Goal: Task Accomplishment & Management: Complete application form

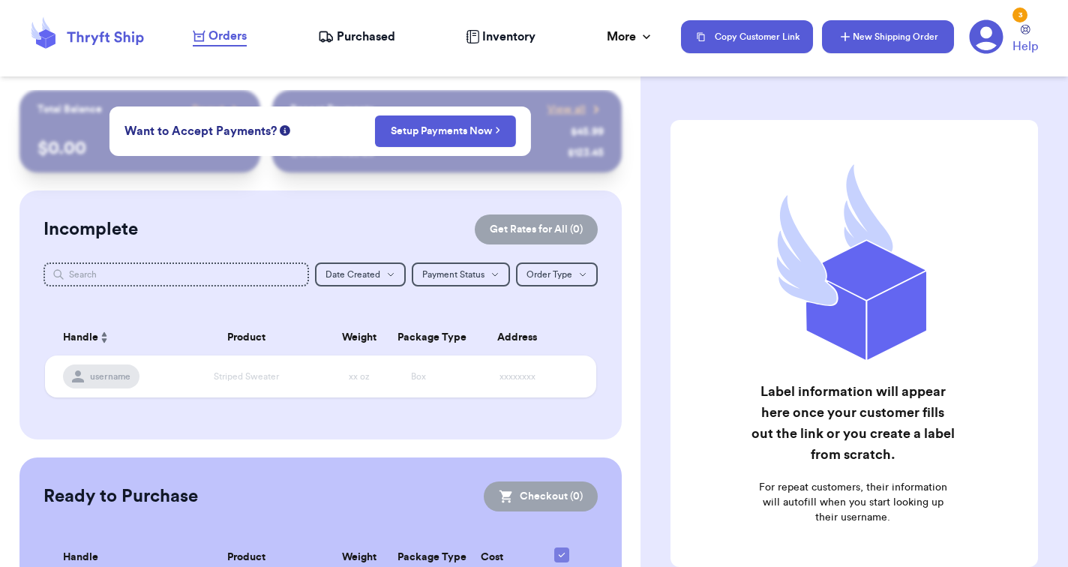
click at [871, 46] on button "New Shipping Order" at bounding box center [888, 36] width 132 height 33
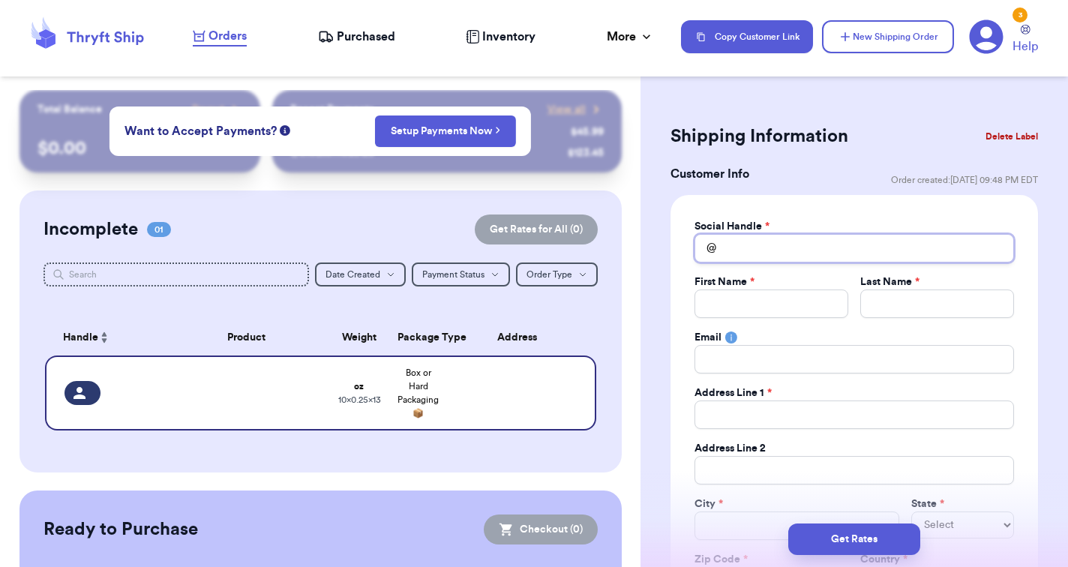
click at [754, 247] on input "Total Amount Paid" at bounding box center [853, 248] width 319 height 28
type input "m"
type input "ma"
type input "mai"
type input "maik"
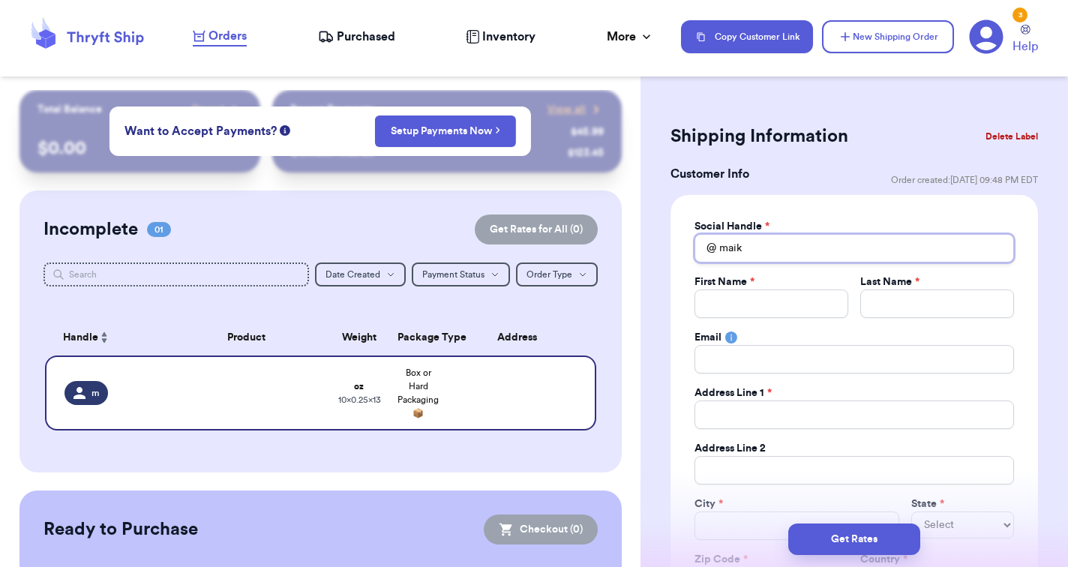
type input "maika"
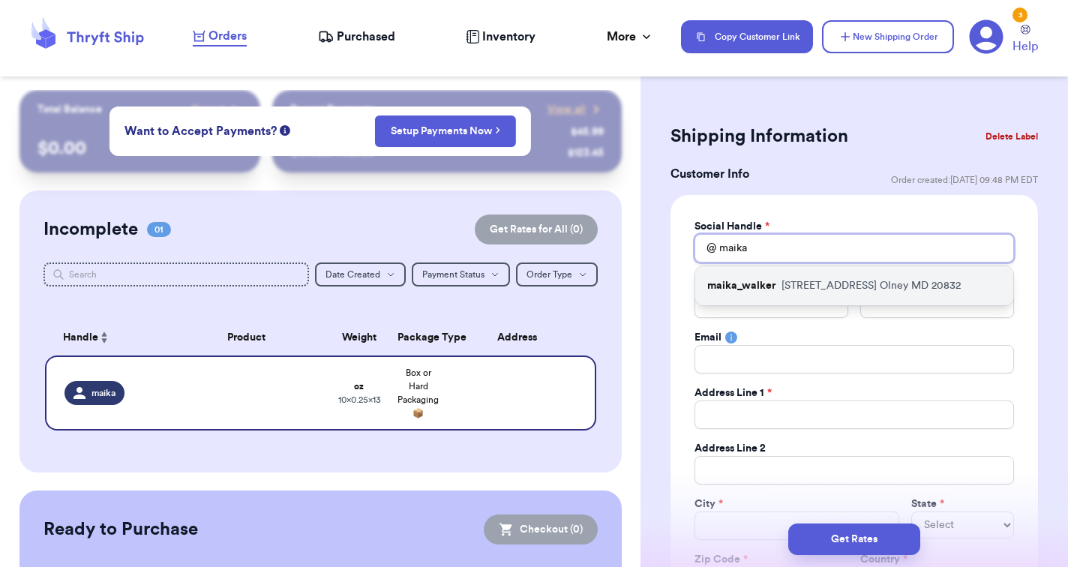
type input "Maika"
drag, startPoint x: 754, startPoint y: 272, endPoint x: 772, endPoint y: 292, distance: 27.1
click at [772, 292] on p "maika_walker" at bounding box center [741, 285] width 68 height 15
type input "maika_walker"
type input "Maika"
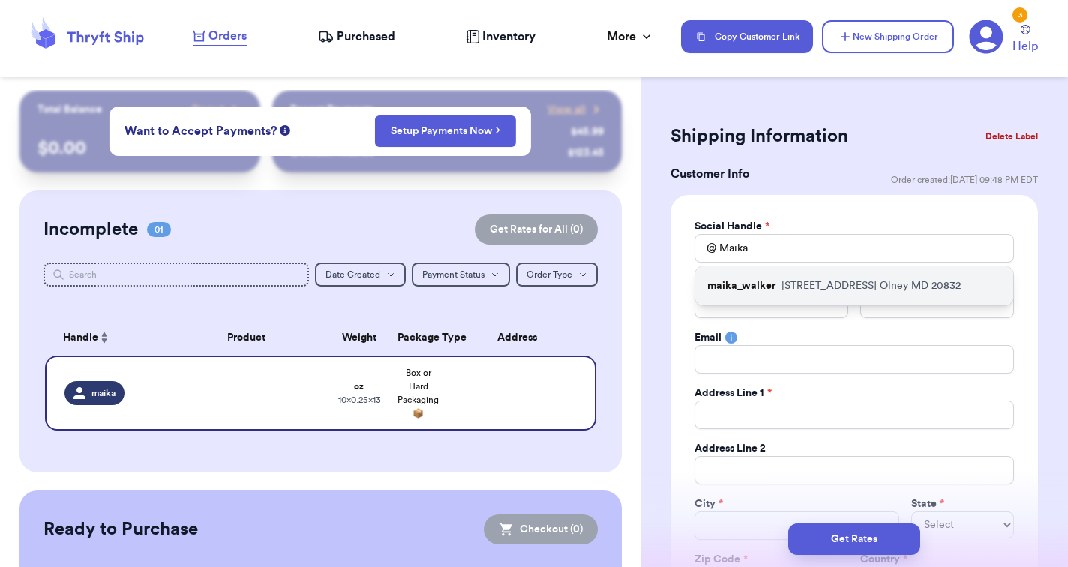
type input "[PERSON_NAME]"
type input "[EMAIL_ADDRESS][DOMAIN_NAME]"
type input "[STREET_ADDRESS]"
type input "Olney"
select select "MD"
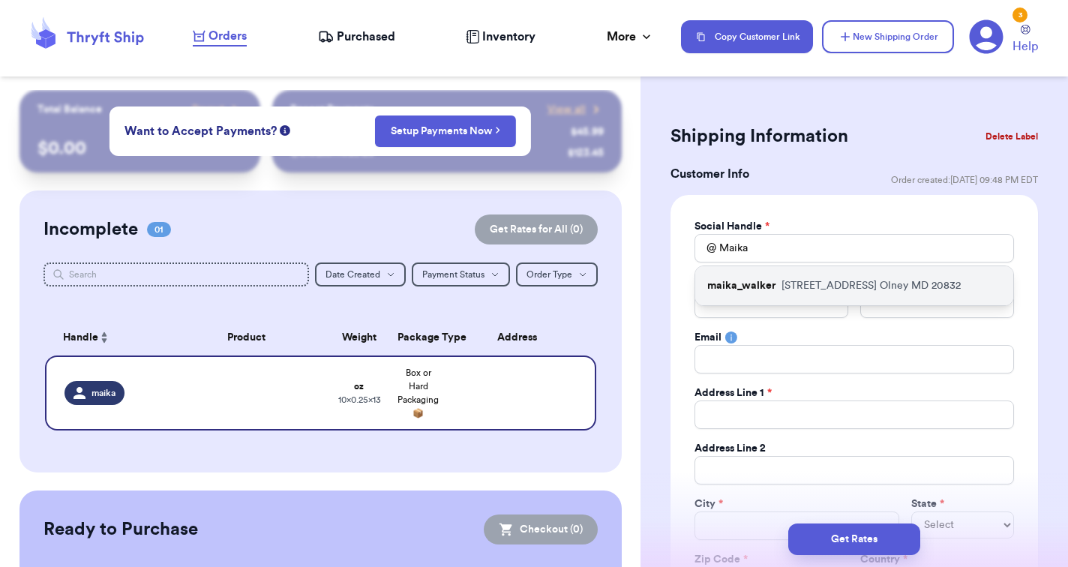
type input "20832"
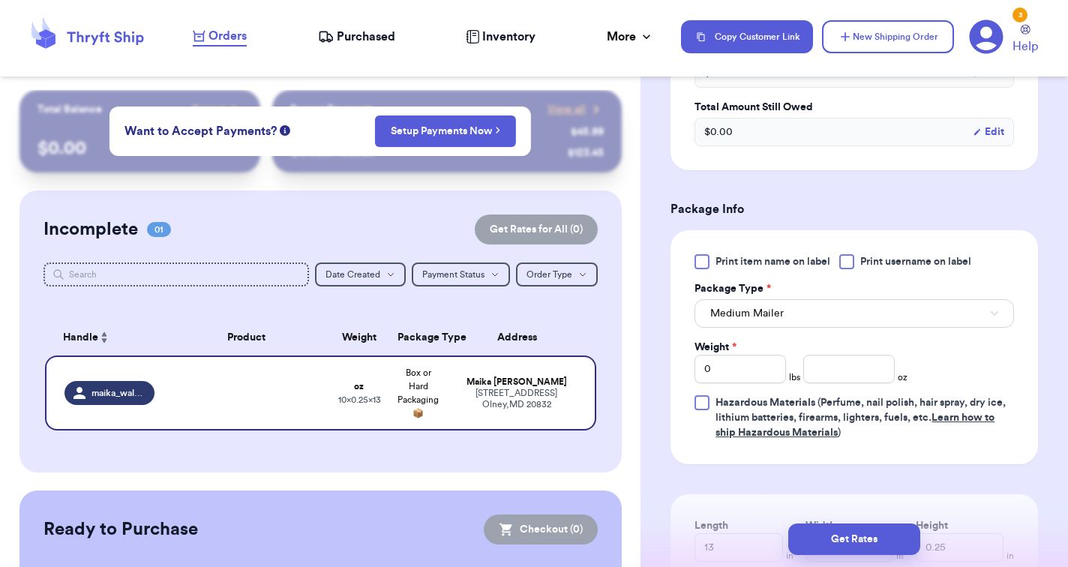
scroll to position [793, 0]
click at [745, 366] on input "0" at bounding box center [739, 368] width 91 height 28
type input "1"
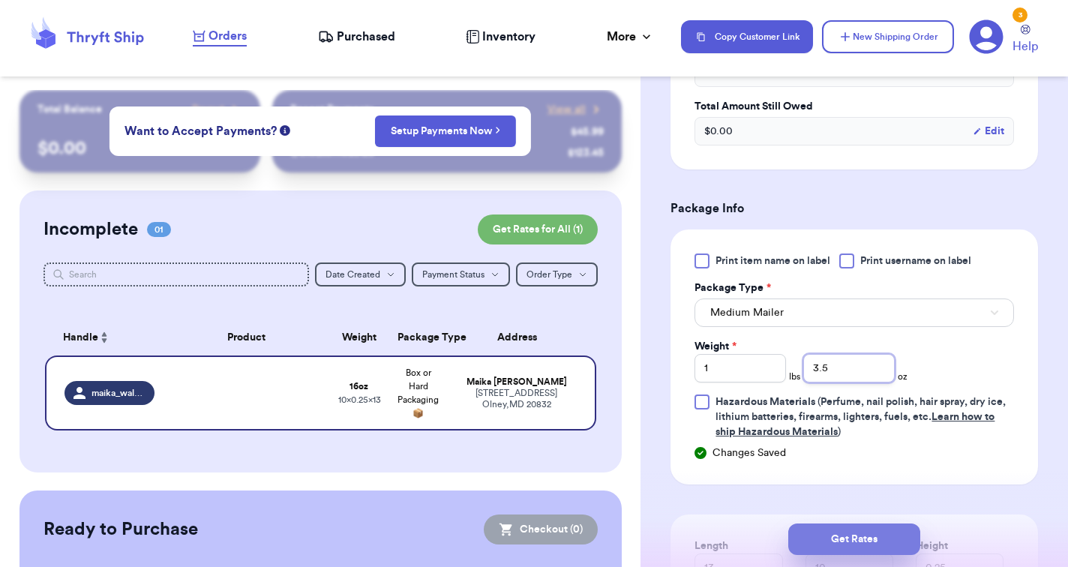
type input "3.5"
click at [829, 544] on button "Get Rates" at bounding box center [854, 538] width 132 height 31
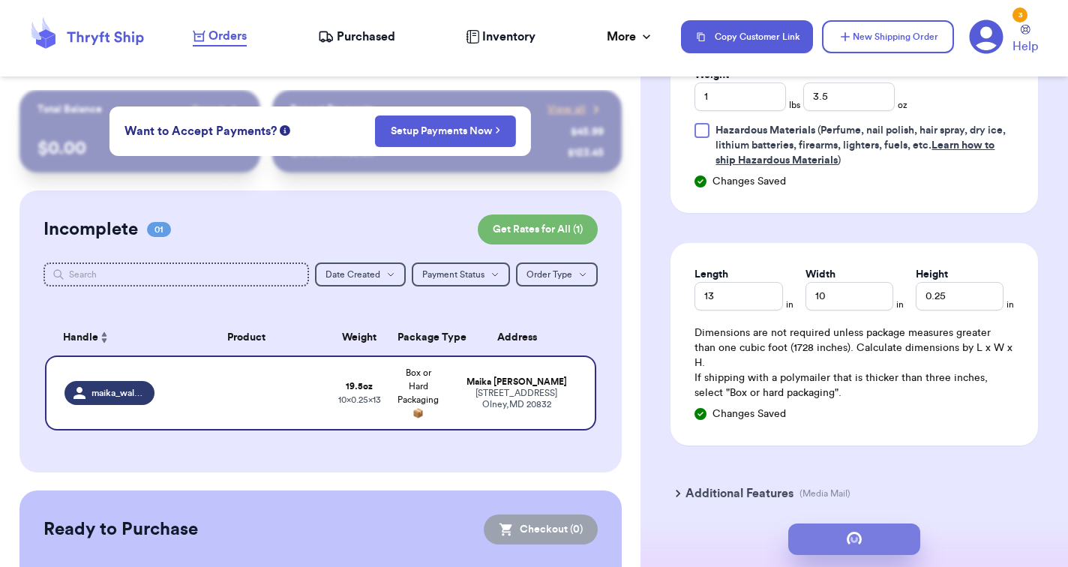
scroll to position [0, 0]
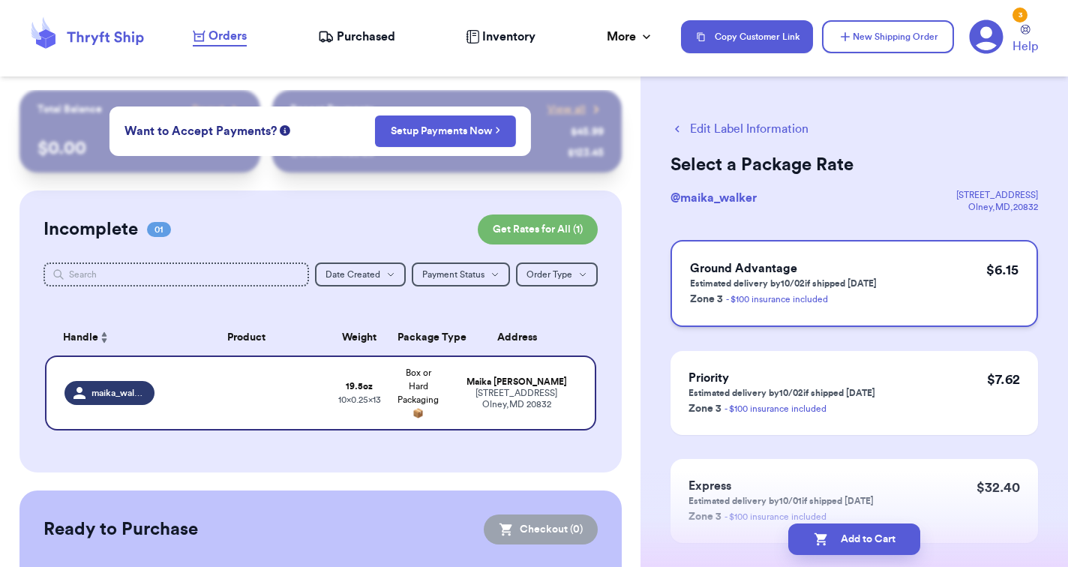
click at [904, 294] on div "Ground Advantage Estimated delivery by 10/02 if shipped [DATE] Zone 3 - $100 in…" at bounding box center [853, 283] width 367 height 87
click at [865, 547] on button "Add to Cart" at bounding box center [854, 538] width 132 height 31
checkbox input "true"
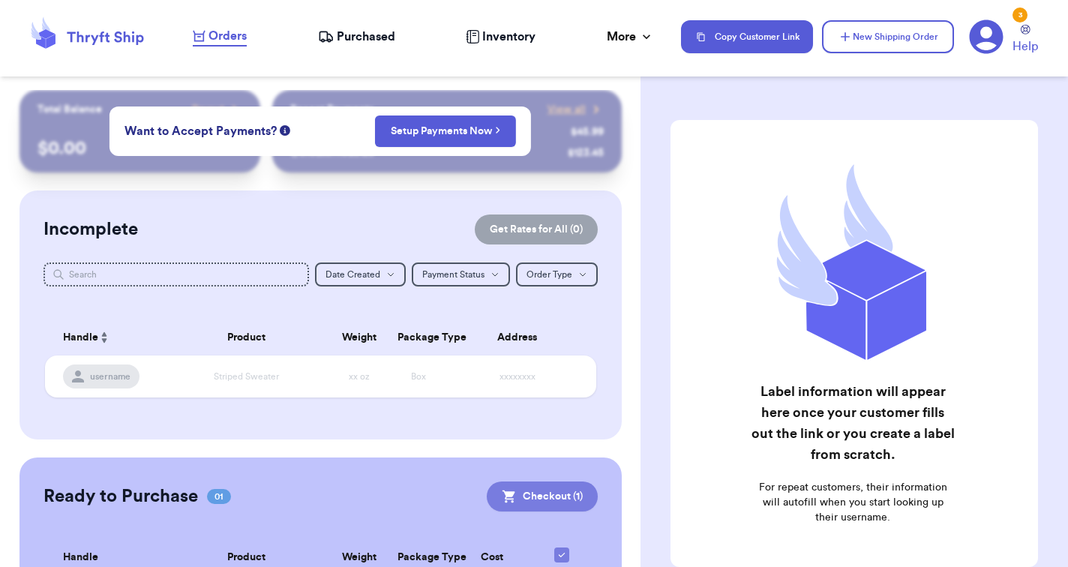
click at [487, 511] on button "Checkout ( 1 )" at bounding box center [542, 496] width 111 height 30
